Goal: Task Accomplishment & Management: Use online tool/utility

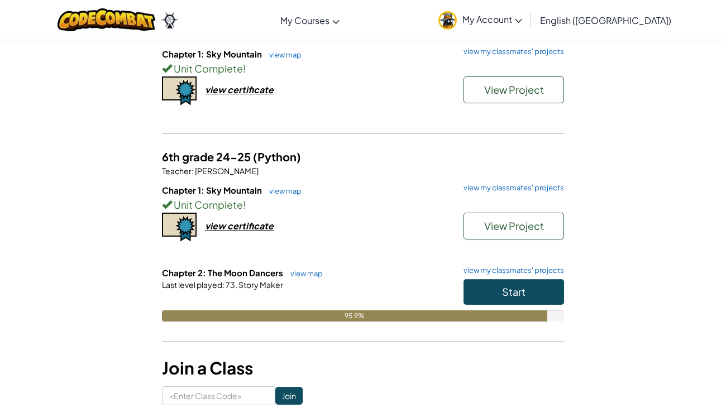
scroll to position [140, 0]
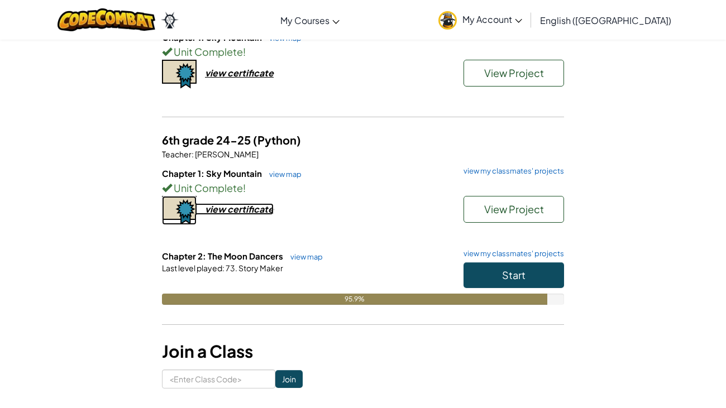
click at [222, 210] on div "view certificate" at bounding box center [239, 209] width 69 height 12
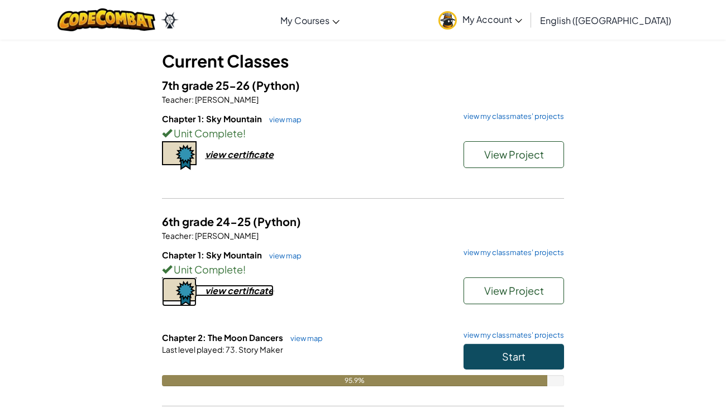
scroll to position [58, 0]
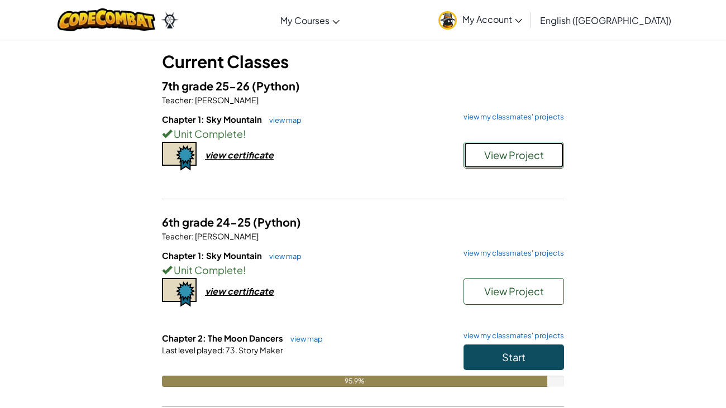
click at [496, 162] on button "View Project" at bounding box center [513, 155] width 100 height 27
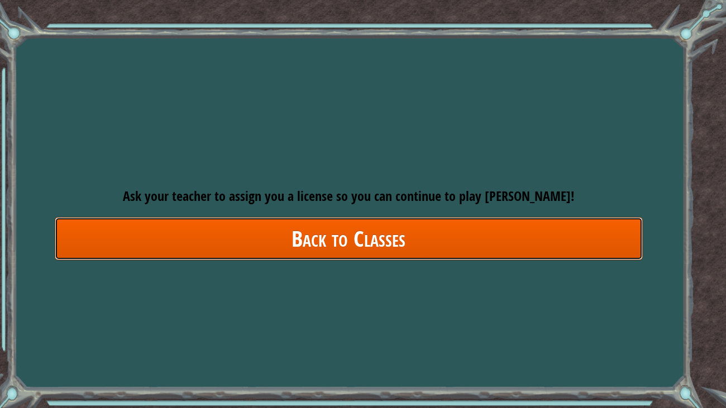
click at [381, 233] on link "Back to Classes" at bounding box center [349, 238] width 588 height 43
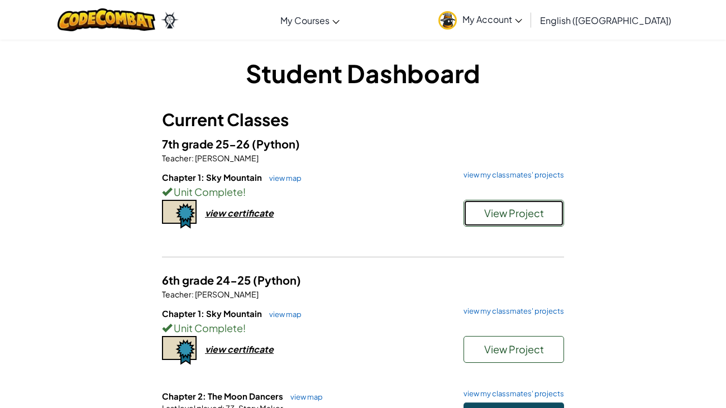
click at [480, 205] on button "View Project" at bounding box center [513, 213] width 100 height 27
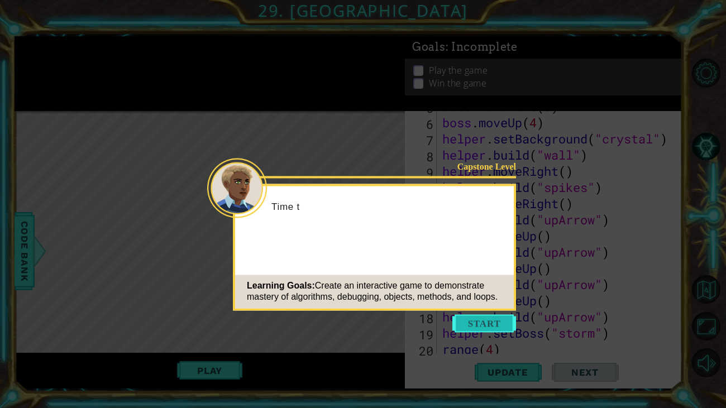
scroll to position [129, 0]
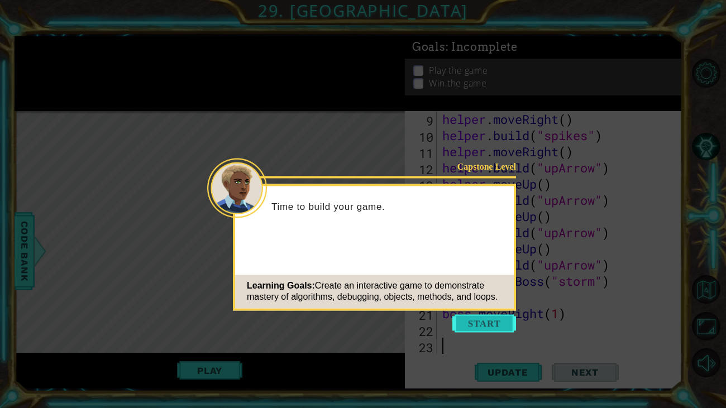
click at [495, 324] on button "Start" at bounding box center [484, 323] width 64 height 18
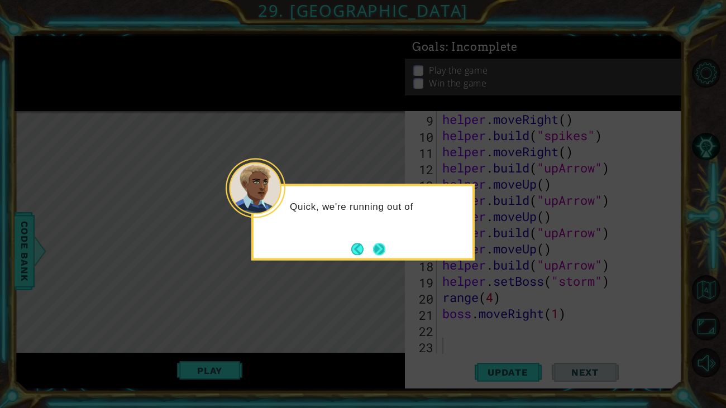
click at [382, 251] on button "Next" at bounding box center [379, 249] width 12 height 12
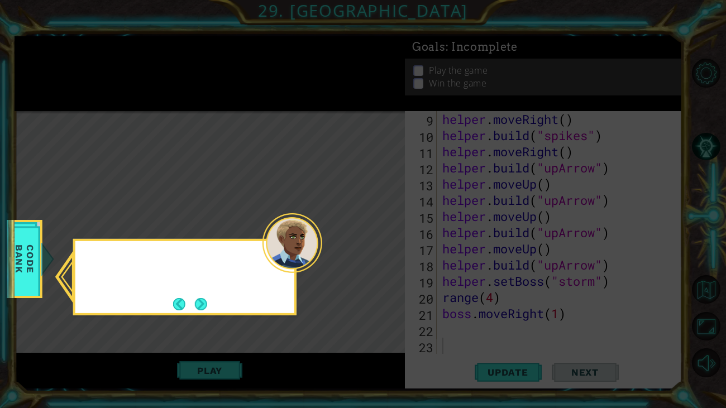
click at [382, 251] on icon at bounding box center [363, 204] width 726 height 408
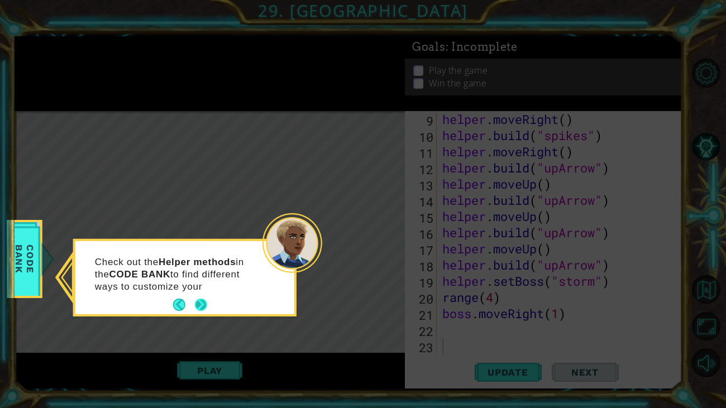
click at [195, 303] on button "Next" at bounding box center [201, 305] width 12 height 12
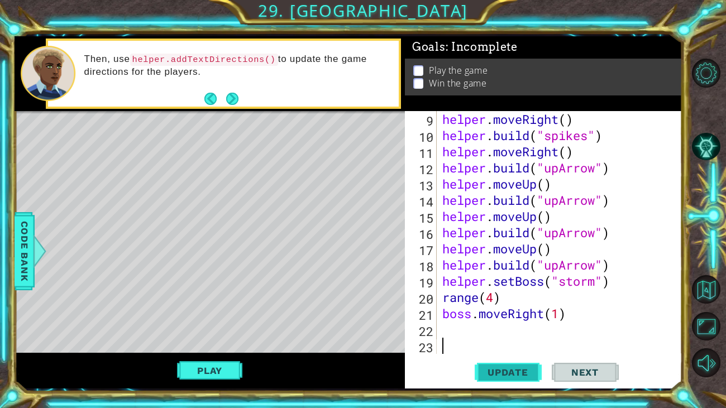
click at [493, 375] on span "Update" at bounding box center [507, 372] width 63 height 11
click at [492, 371] on span "Update" at bounding box center [507, 372] width 63 height 11
click at [444, 330] on div "helper . moveRight ( ) helper . build ( "spikes" ) helper . moveRight ( ) helpe…" at bounding box center [562, 248] width 245 height 275
click at [219, 376] on button "Play" at bounding box center [209, 370] width 65 height 21
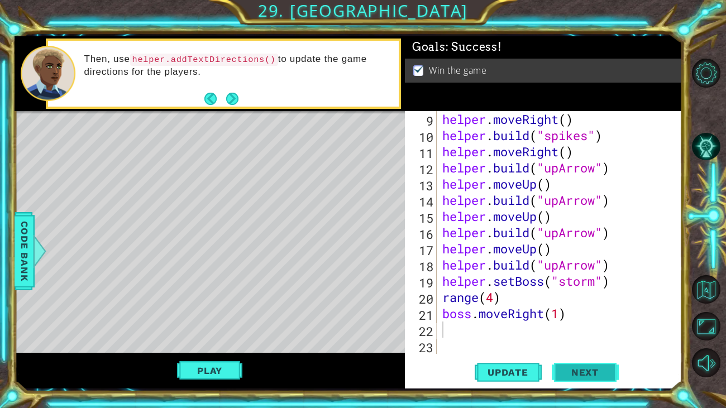
click at [575, 377] on span "Next" at bounding box center [585, 372] width 50 height 11
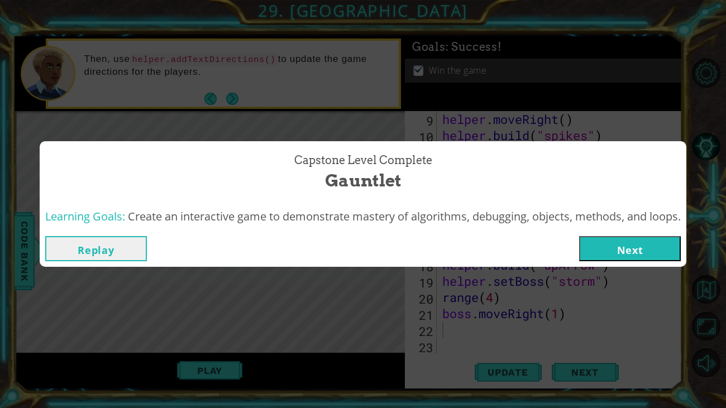
click at [626, 255] on button "Next" at bounding box center [630, 248] width 102 height 25
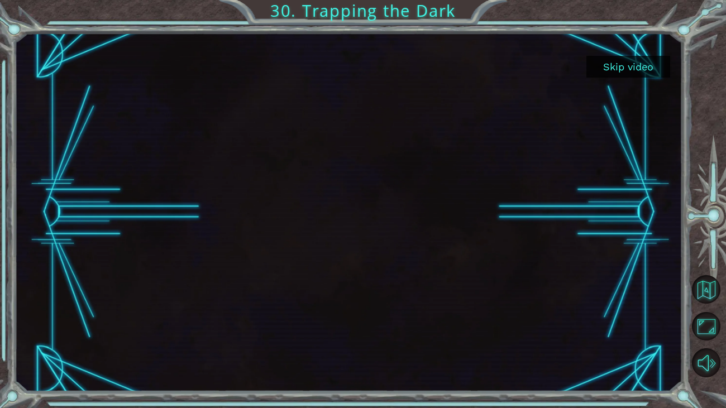
click at [641, 76] on button "Skip video" at bounding box center [628, 67] width 84 height 22
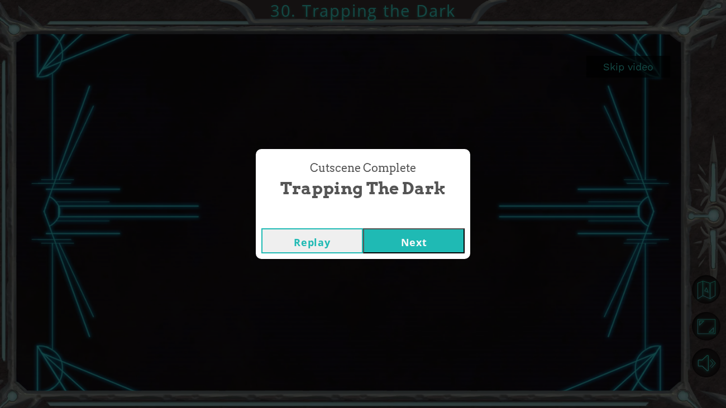
click at [460, 236] on button "Next" at bounding box center [414, 240] width 102 height 25
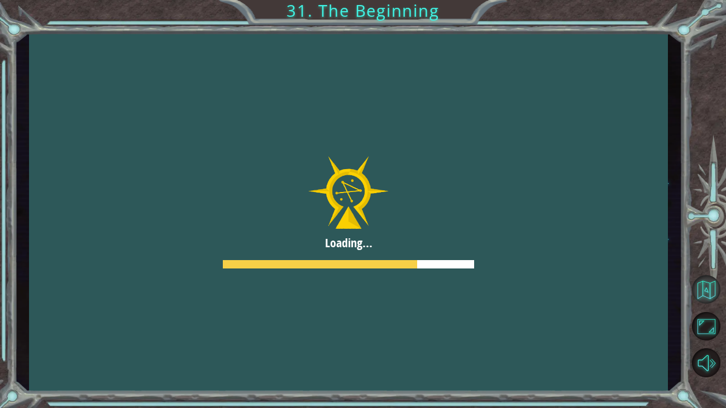
click at [705, 284] on button "Back to Map" at bounding box center [706, 289] width 28 height 28
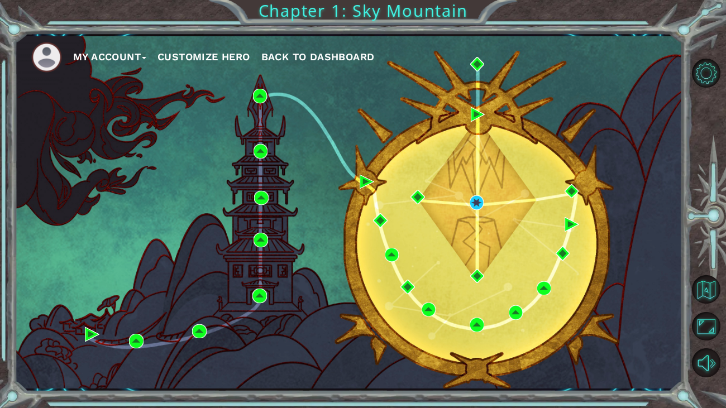
click at [540, 133] on div "My Account Customize Hero Back to Dashboard" at bounding box center [349, 212] width 668 height 352
click at [237, 55] on button "Customize Hero" at bounding box center [203, 57] width 93 height 17
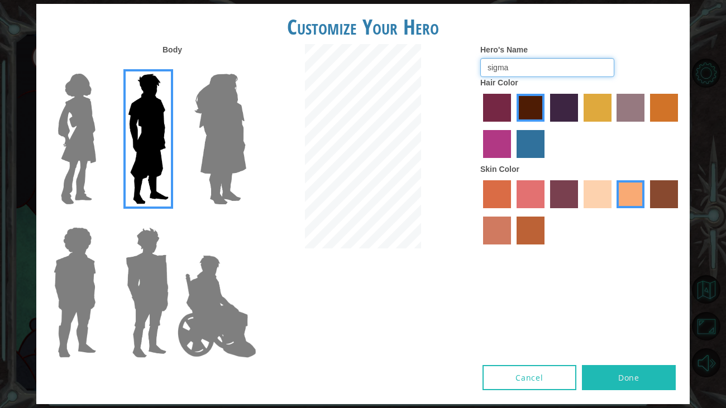
click at [528, 61] on input "sigma" at bounding box center [547, 67] width 134 height 19
type input "sigma67"
click at [210, 294] on img at bounding box center [217, 307] width 88 height 112
click at [246, 220] on input "Hero Jamie" at bounding box center [246, 220] width 0 height 0
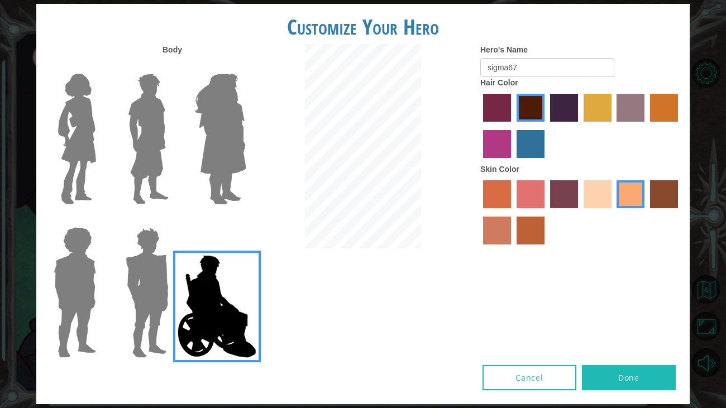
click at [611, 375] on button "Done" at bounding box center [629, 377] width 94 height 25
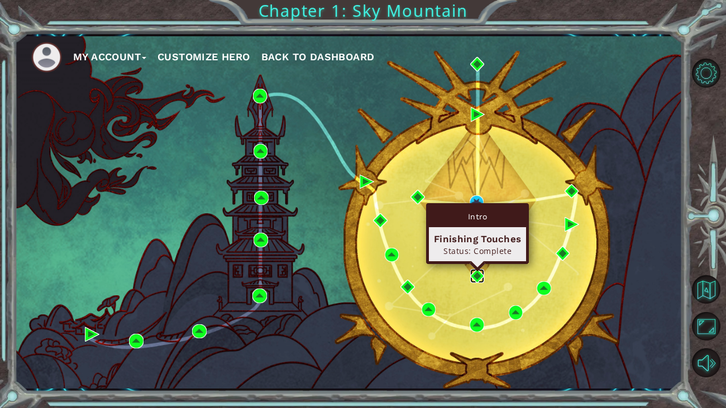
click at [477, 278] on img at bounding box center [477, 276] width 15 height 15
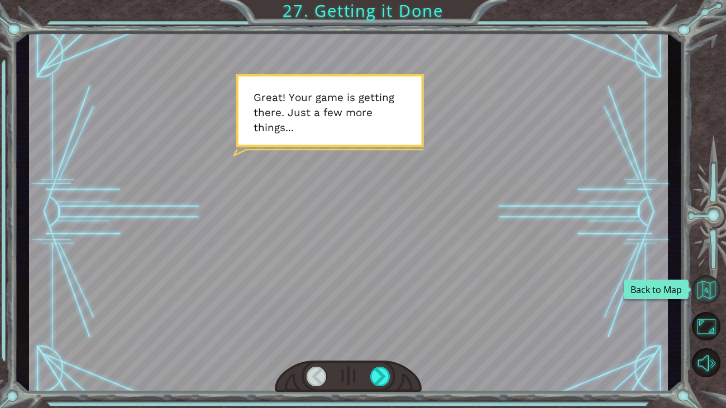
click at [710, 297] on button "Back to Map" at bounding box center [706, 289] width 28 height 28
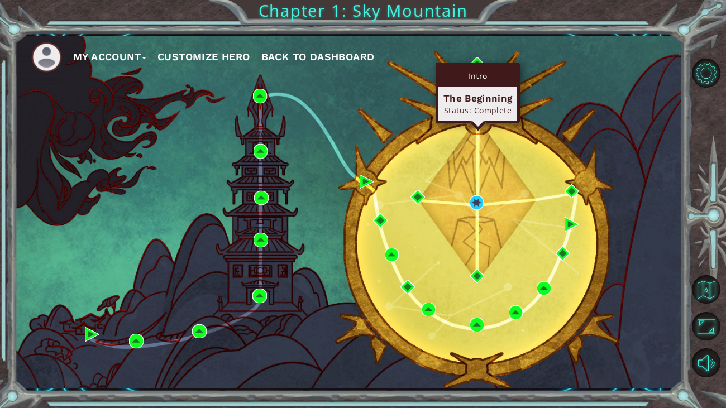
click at [479, 66] on div "Intro" at bounding box center [477, 75] width 79 height 21
click at [474, 59] on img at bounding box center [477, 64] width 15 height 15
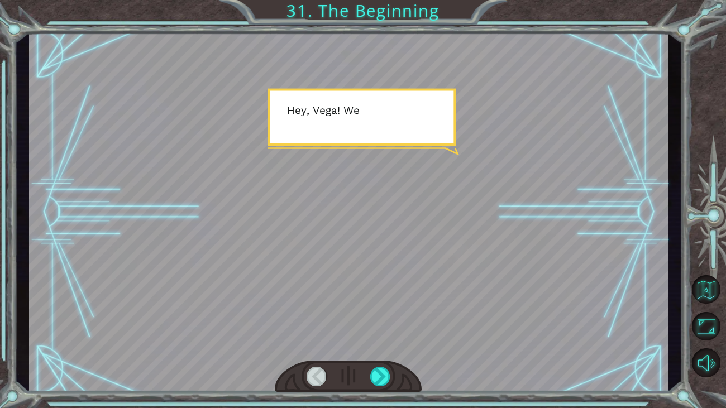
click at [383, 190] on div at bounding box center [348, 212] width 638 height 359
click at [390, 377] on div at bounding box center [348, 377] width 147 height 32
click at [386, 380] on div at bounding box center [380, 377] width 20 height 20
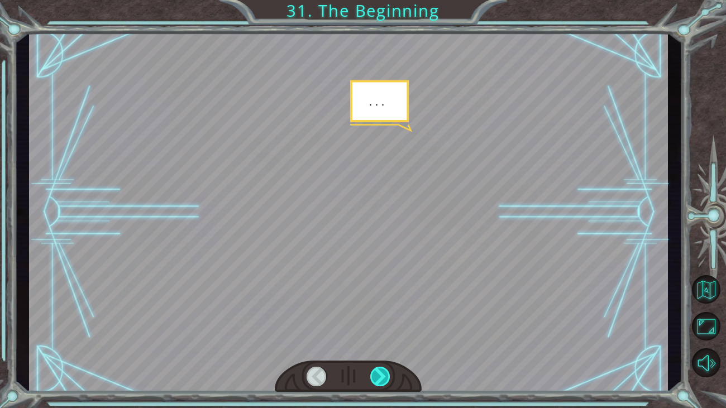
click at [386, 380] on div at bounding box center [380, 377] width 20 height 20
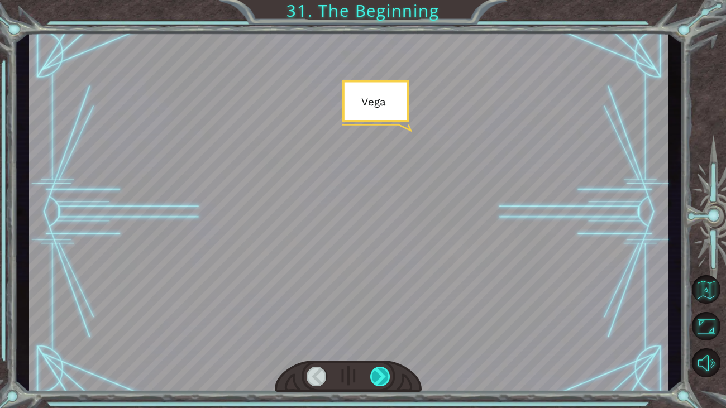
click at [386, 380] on div at bounding box center [380, 377] width 20 height 20
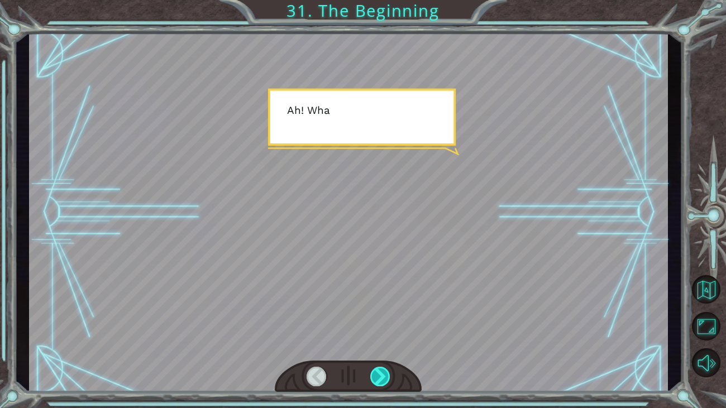
click at [386, 380] on div at bounding box center [380, 377] width 20 height 20
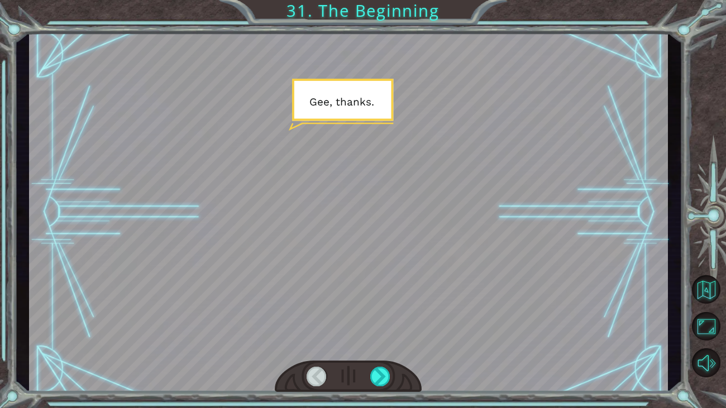
click at [393, 387] on div at bounding box center [348, 377] width 147 height 32
click at [392, 385] on div at bounding box center [348, 377] width 147 height 32
click at [386, 371] on div at bounding box center [380, 377] width 20 height 20
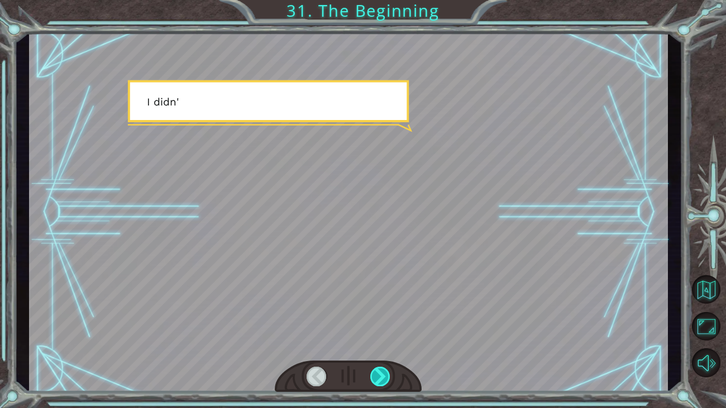
click at [386, 376] on div at bounding box center [380, 377] width 20 height 20
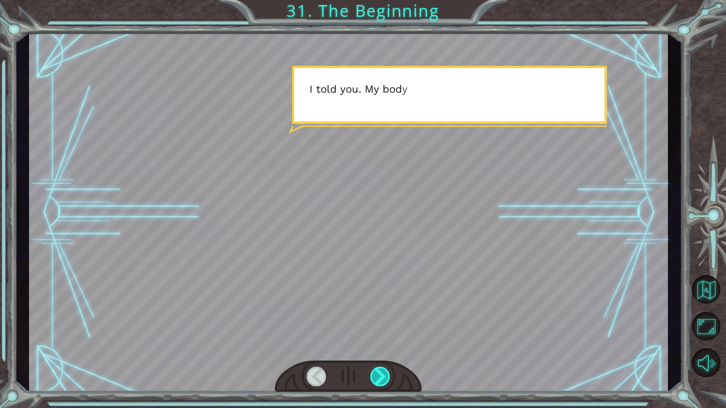
click at [386, 378] on div at bounding box center [380, 377] width 20 height 20
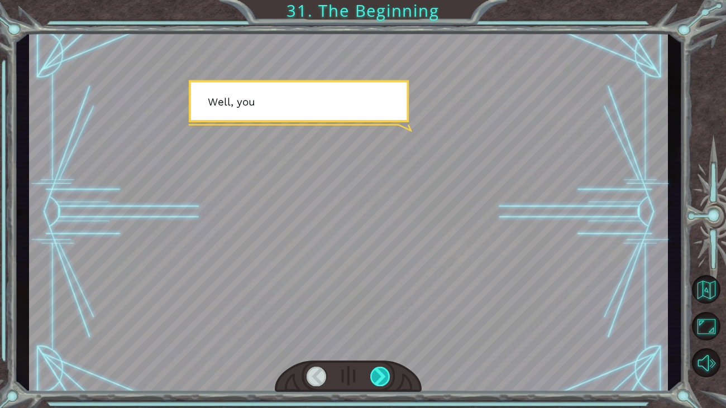
click at [387, 378] on div at bounding box center [380, 377] width 20 height 20
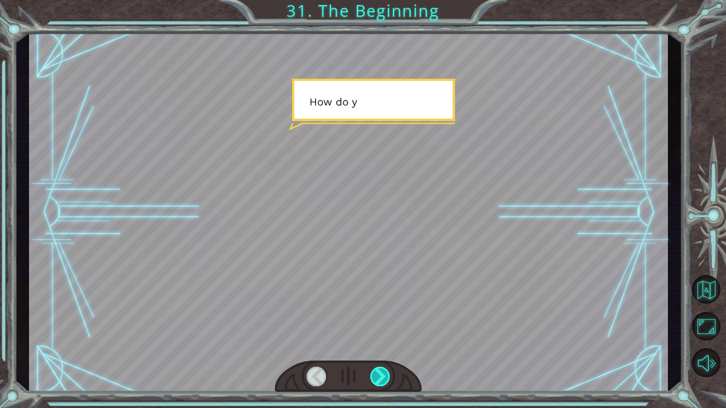
click at [388, 378] on div at bounding box center [380, 377] width 20 height 20
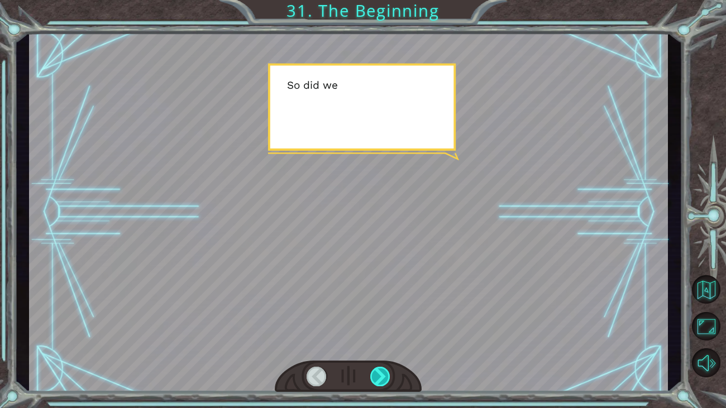
click at [388, 378] on div at bounding box center [380, 377] width 20 height 20
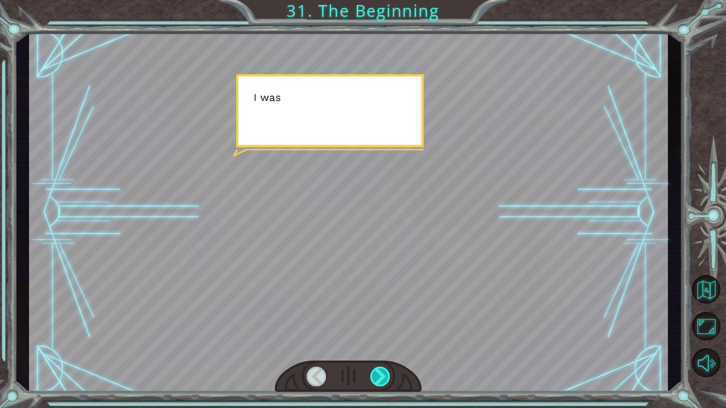
click at [388, 378] on div at bounding box center [380, 377] width 20 height 20
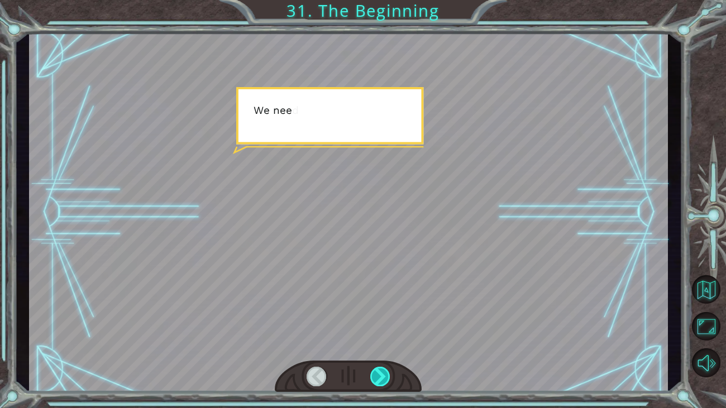
click at [388, 378] on div at bounding box center [380, 377] width 20 height 20
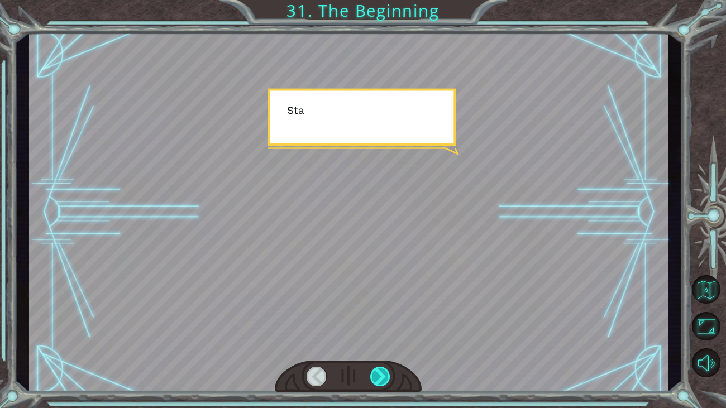
click at [388, 378] on div at bounding box center [380, 377] width 20 height 20
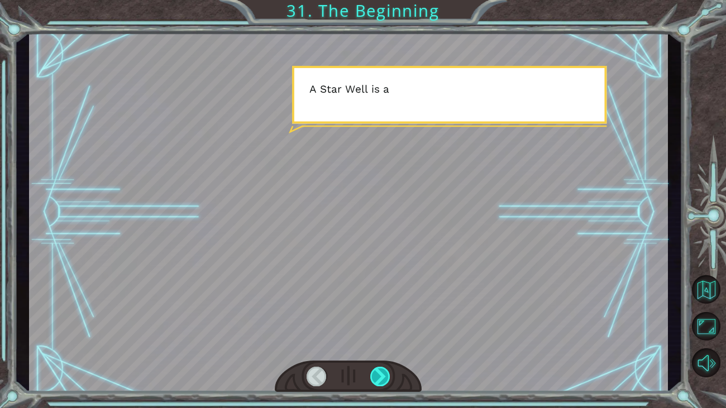
click at [388, 378] on div at bounding box center [380, 377] width 20 height 20
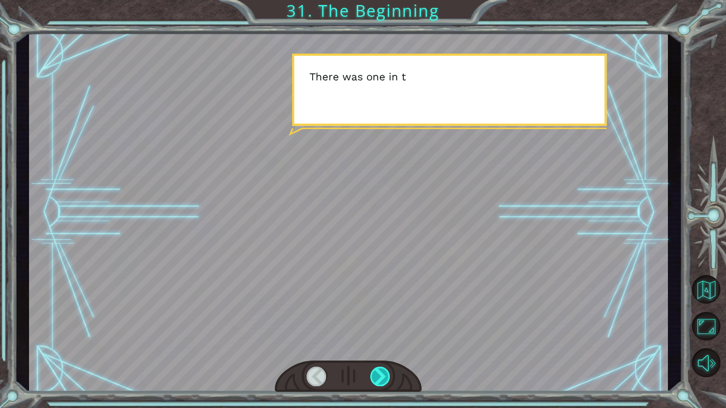
click at [389, 378] on div at bounding box center [380, 377] width 20 height 20
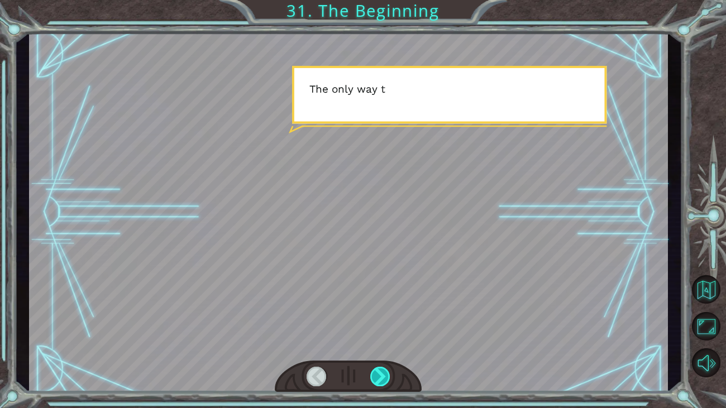
click at [389, 378] on div at bounding box center [380, 377] width 20 height 20
click at [390, 378] on div at bounding box center [380, 377] width 20 height 20
click at [391, 378] on div at bounding box center [348, 377] width 147 height 32
click at [392, 379] on div at bounding box center [348, 377] width 147 height 32
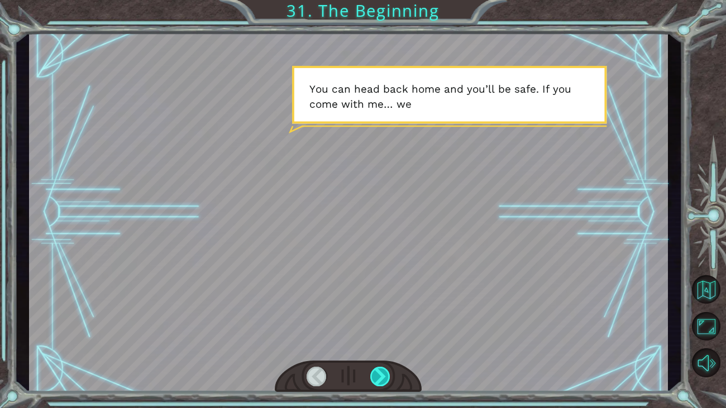
click at [384, 385] on div at bounding box center [380, 377] width 20 height 20
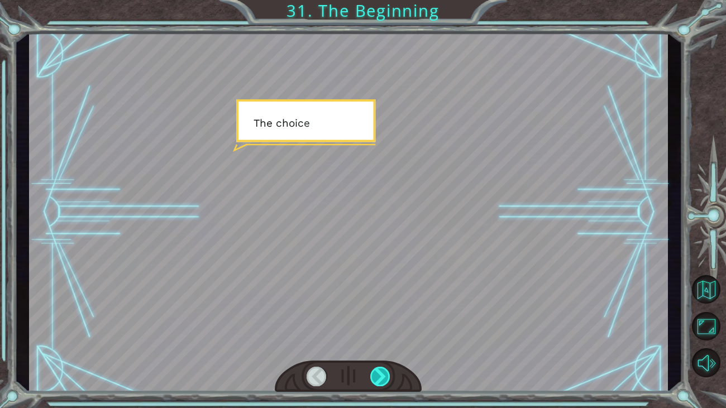
click at [382, 382] on div at bounding box center [380, 377] width 20 height 20
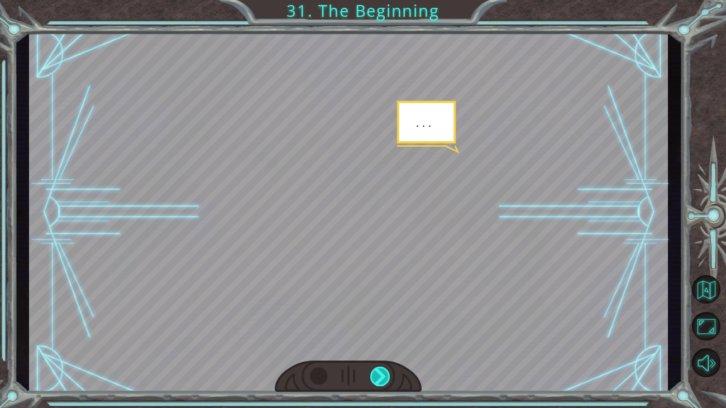
click at [382, 382] on div at bounding box center [380, 377] width 20 height 20
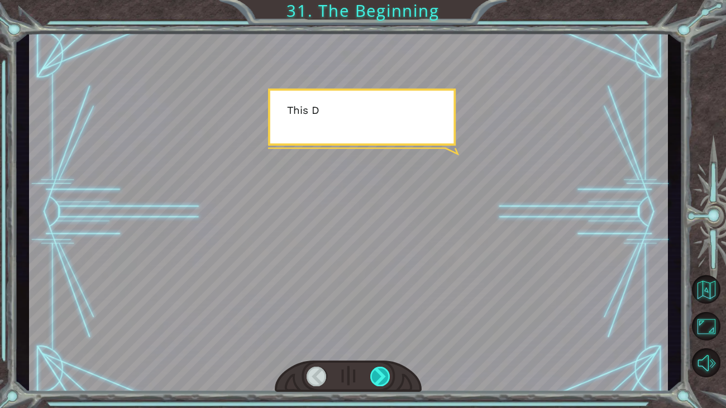
click at [382, 383] on div at bounding box center [380, 377] width 20 height 20
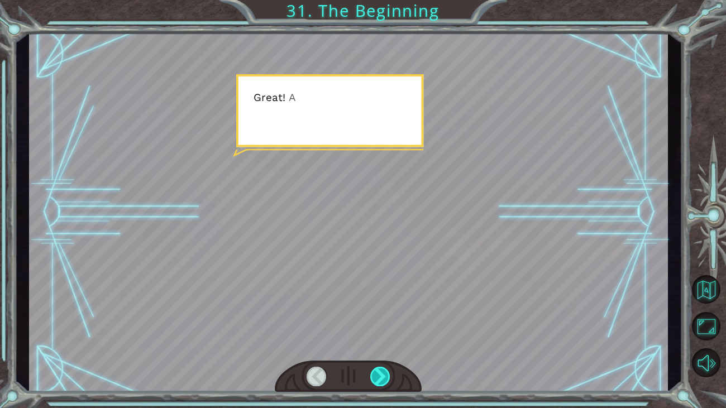
click at [383, 385] on div at bounding box center [380, 377] width 20 height 20
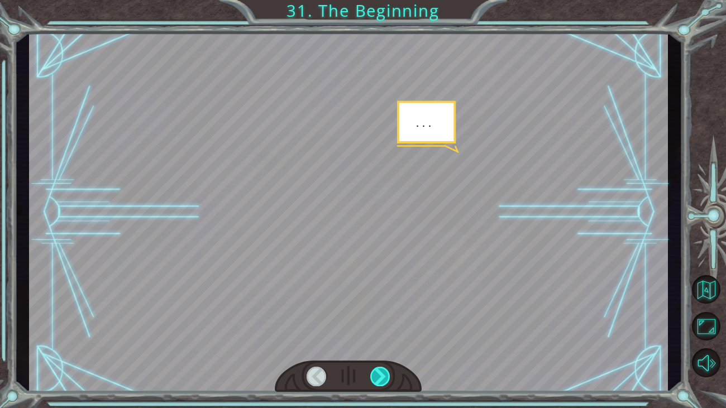
click at [383, 385] on div at bounding box center [380, 377] width 20 height 20
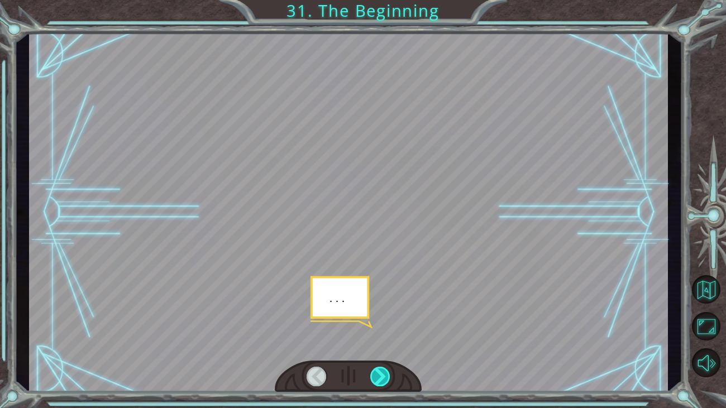
click at [384, 385] on div at bounding box center [380, 377] width 20 height 20
click at [384, 386] on div at bounding box center [380, 377] width 20 height 20
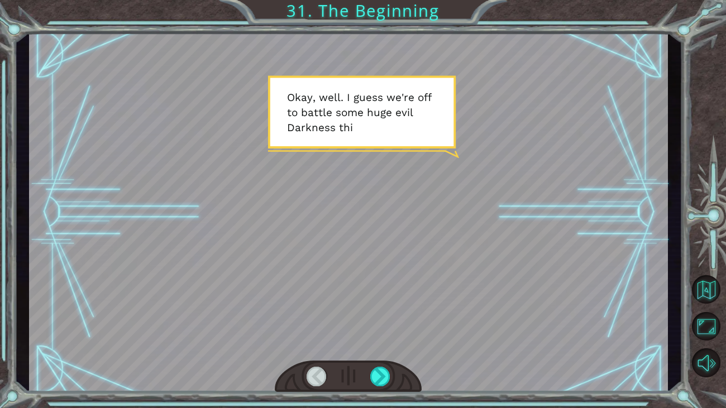
click at [390, 380] on div at bounding box center [348, 377] width 147 height 32
click at [377, 375] on div at bounding box center [380, 377] width 20 height 20
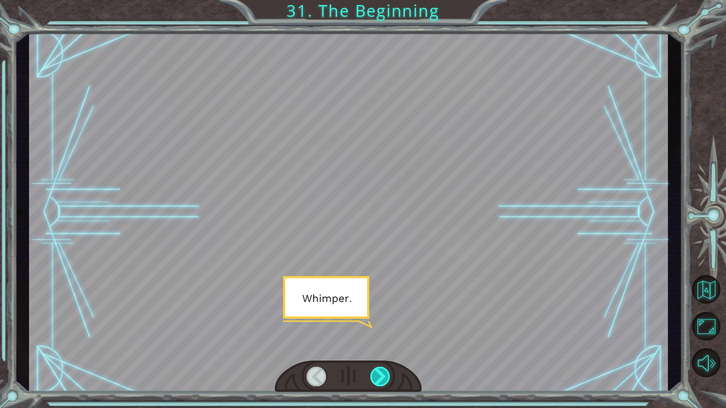
click at [377, 375] on div at bounding box center [380, 377] width 20 height 20
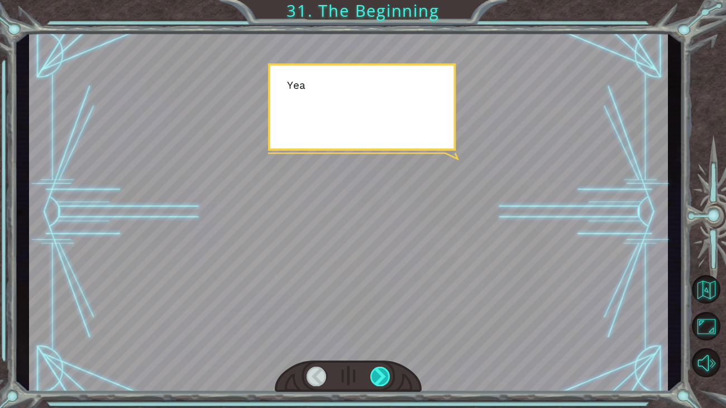
click at [377, 375] on div at bounding box center [380, 377] width 20 height 20
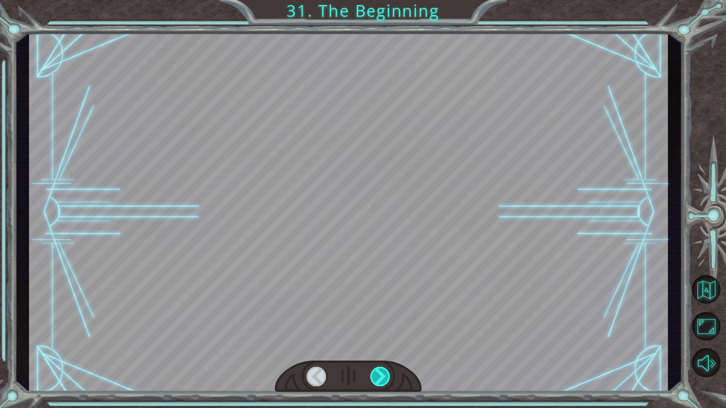
click at [377, 375] on div at bounding box center [380, 377] width 20 height 20
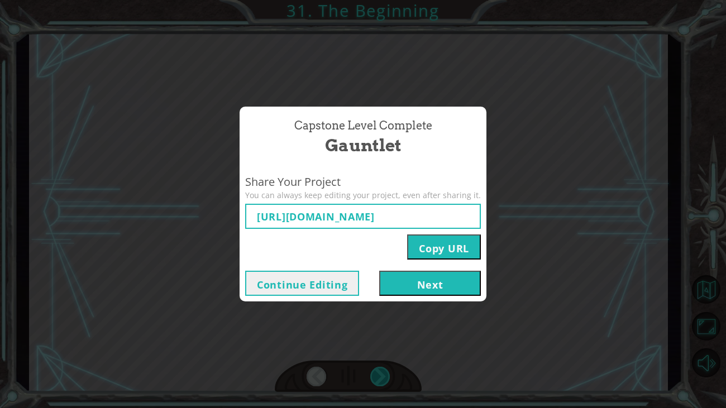
type input "[URL][DOMAIN_NAME]"
click at [415, 292] on button "Next" at bounding box center [430, 283] width 102 height 25
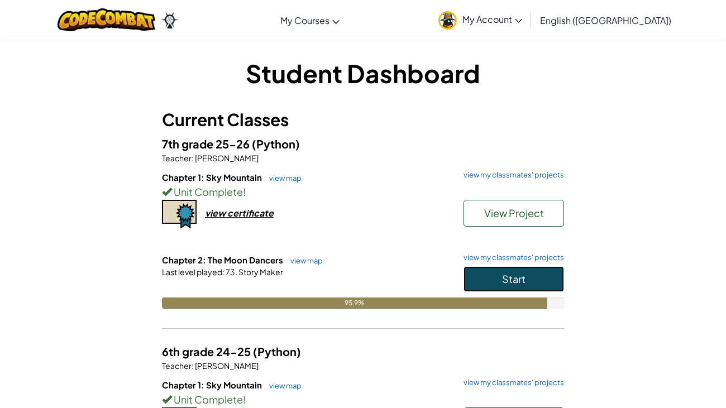
click at [484, 272] on button "Start" at bounding box center [513, 279] width 100 height 26
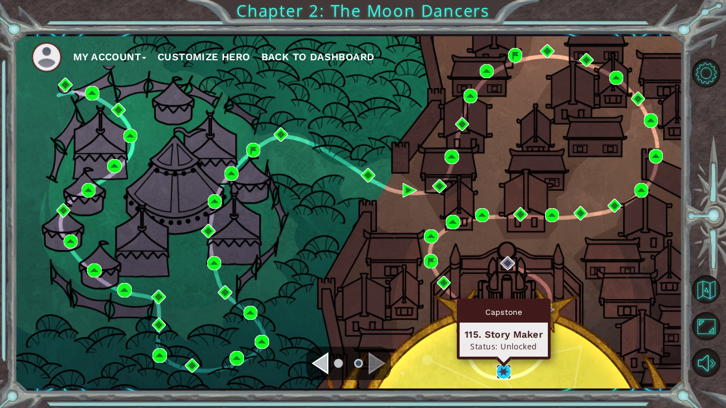
click at [502, 370] on img at bounding box center [503, 371] width 15 height 15
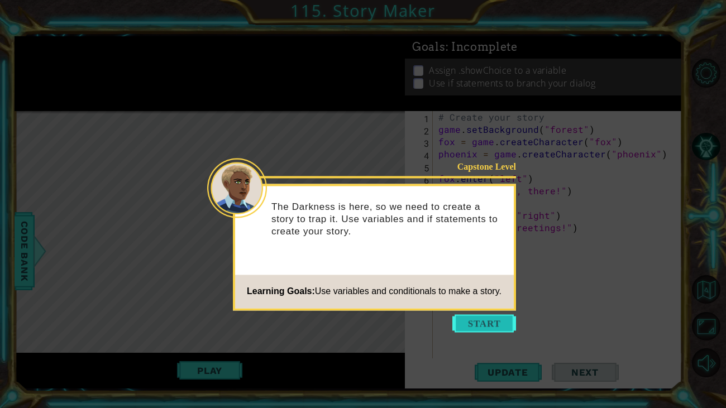
click at [478, 325] on button "Start" at bounding box center [484, 323] width 64 height 18
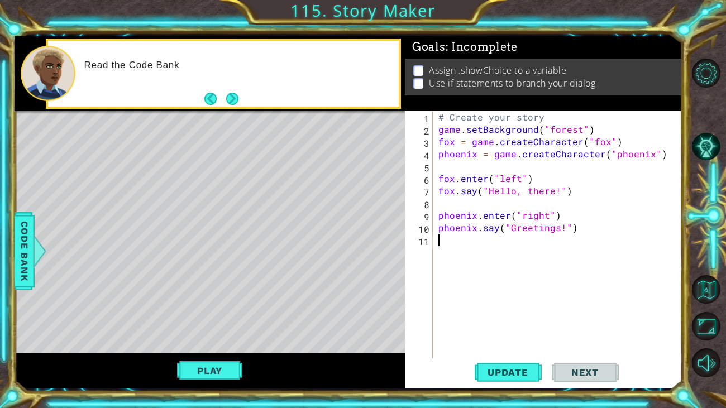
click at [495, 297] on div "# Create your story game . setBackground ( "forest" ) fox = game . createCharac…" at bounding box center [560, 252] width 249 height 282
click at [223, 363] on button "Play" at bounding box center [209, 370] width 65 height 21
click at [217, 366] on button "Play" at bounding box center [209, 370] width 65 height 21
drag, startPoint x: 463, startPoint y: 70, endPoint x: 496, endPoint y: 73, distance: 32.5
click at [496, 73] on p "Assign .showChoice to a variable" at bounding box center [498, 70] width 138 height 12
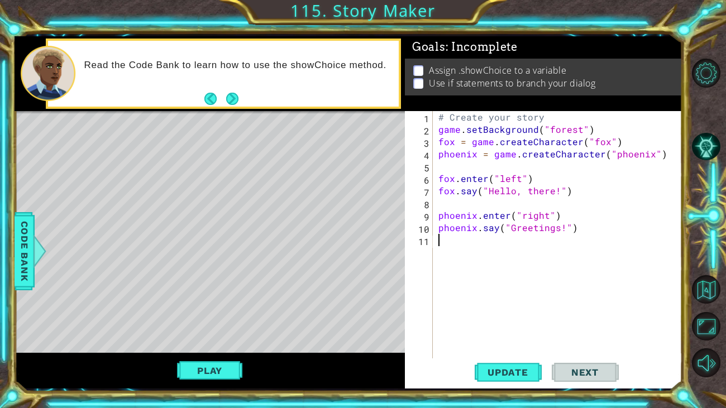
click at [448, 238] on div "# Create your story game . setBackground ( "forest" ) fox = game . createCharac…" at bounding box center [560, 252] width 249 height 282
type textarea "fox.showChoice"
click at [499, 376] on span "Update" at bounding box center [507, 372] width 63 height 11
click at [222, 365] on button "Play" at bounding box center [209, 370] width 65 height 21
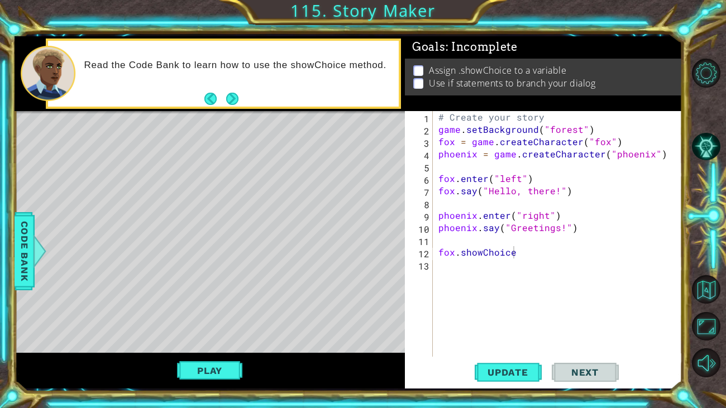
click at [231, 105] on button "Next" at bounding box center [232, 99] width 12 height 12
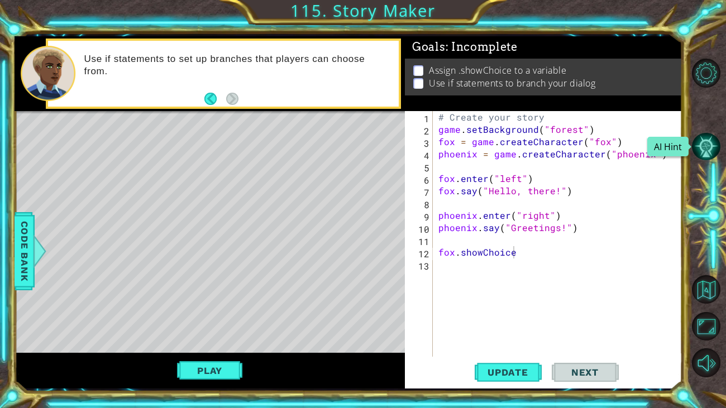
click at [712, 151] on button "AI Hint" at bounding box center [706, 146] width 28 height 28
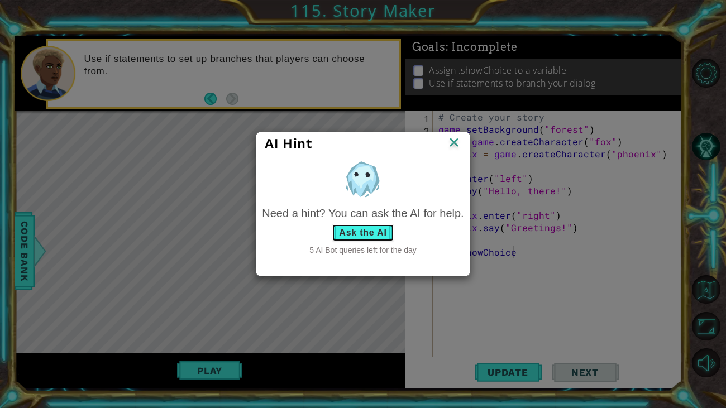
click at [361, 229] on button "Ask the AI" at bounding box center [363, 233] width 62 height 18
